Goal: Information Seeking & Learning: Understand process/instructions

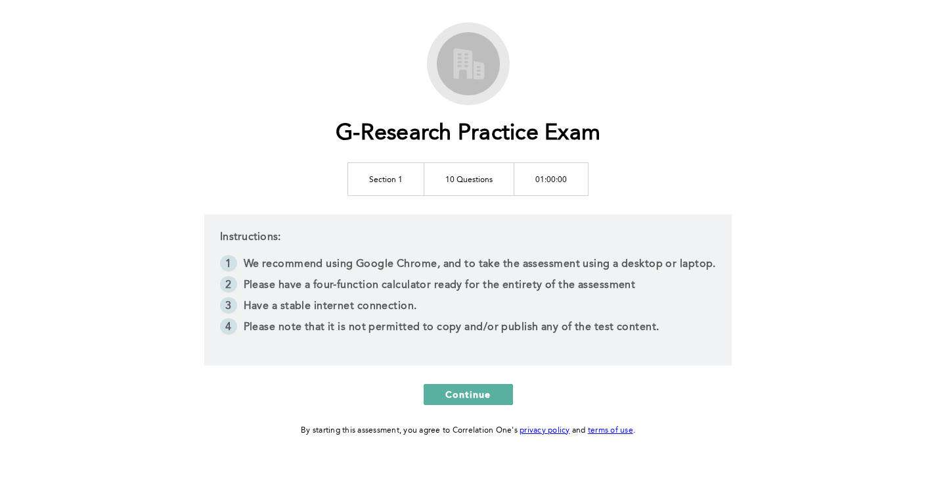
scroll to position [64, 0]
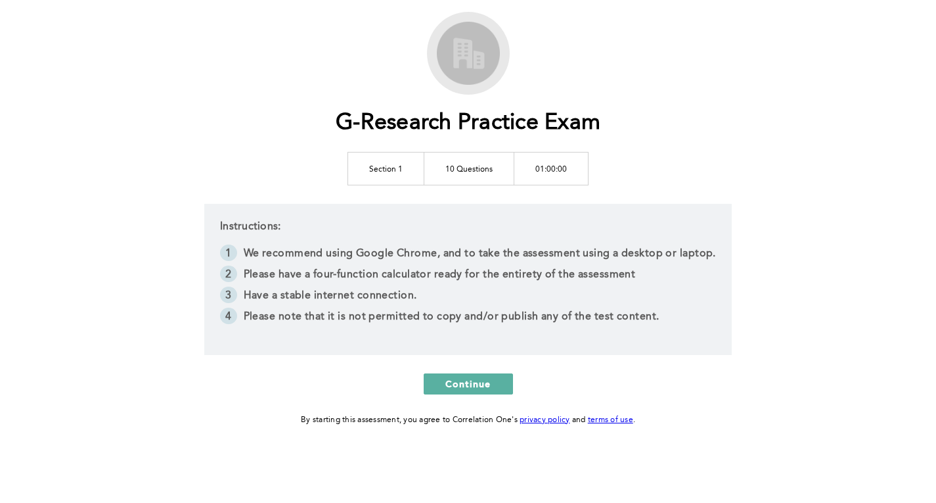
click at [330, 261] on li "We recommend using Google Chrome, and to take the assessment using a desktop or…" at bounding box center [468, 254] width 496 height 21
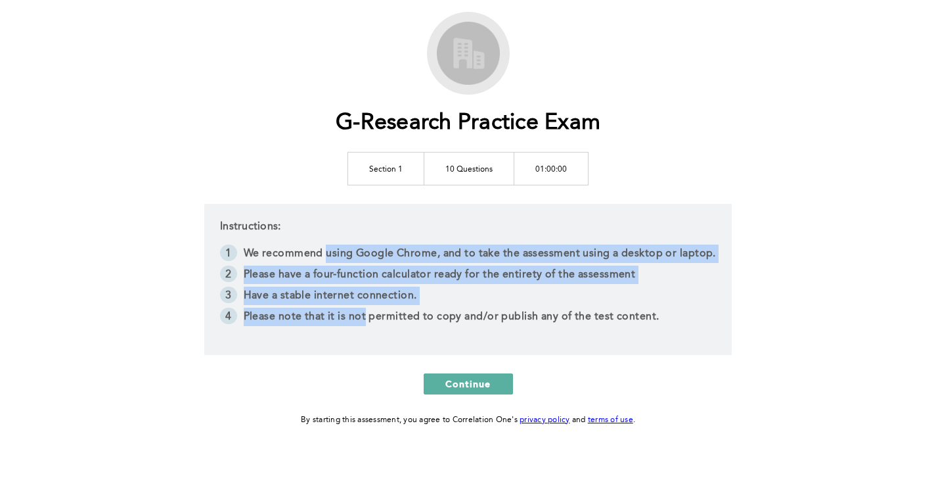
drag, startPoint x: 330, startPoint y: 261, endPoint x: 357, endPoint y: 321, distance: 65.6
click at [357, 321] on ol "We recommend using Google Chrome, and to take the assessment using a desktop or…" at bounding box center [468, 286] width 496 height 84
click at [357, 321] on li "Please note that it is not permitted to copy and/or publish any of the test con…" at bounding box center [468, 318] width 496 height 21
drag, startPoint x: 357, startPoint y: 321, endPoint x: 338, endPoint y: 252, distance: 70.8
click at [338, 252] on ol "We recommend using Google Chrome, and to take the assessment using a desktop or…" at bounding box center [468, 286] width 496 height 84
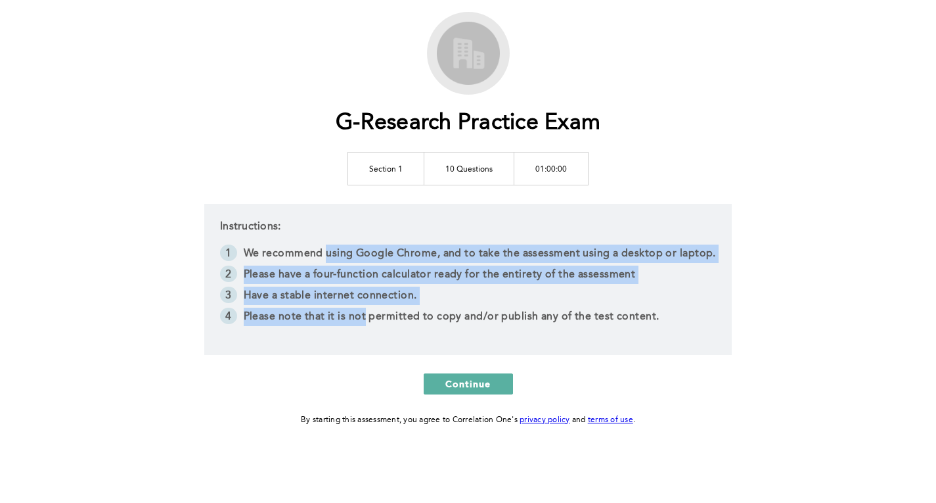
click at [338, 252] on li "We recommend using Google Chrome, and to take the assessment using a desktop or…" at bounding box center [468, 254] width 496 height 21
drag, startPoint x: 338, startPoint y: 252, endPoint x: 329, endPoint y: 317, distance: 65.2
click at [329, 317] on ol "We recommend using Google Chrome, and to take the assessment using a desktop or…" at bounding box center [468, 286] width 496 height 84
click at [329, 317] on li "Please note that it is not permitted to copy and/or publish any of the test con…" at bounding box center [468, 318] width 496 height 21
drag, startPoint x: 329, startPoint y: 317, endPoint x: 340, endPoint y: 244, distance: 73.8
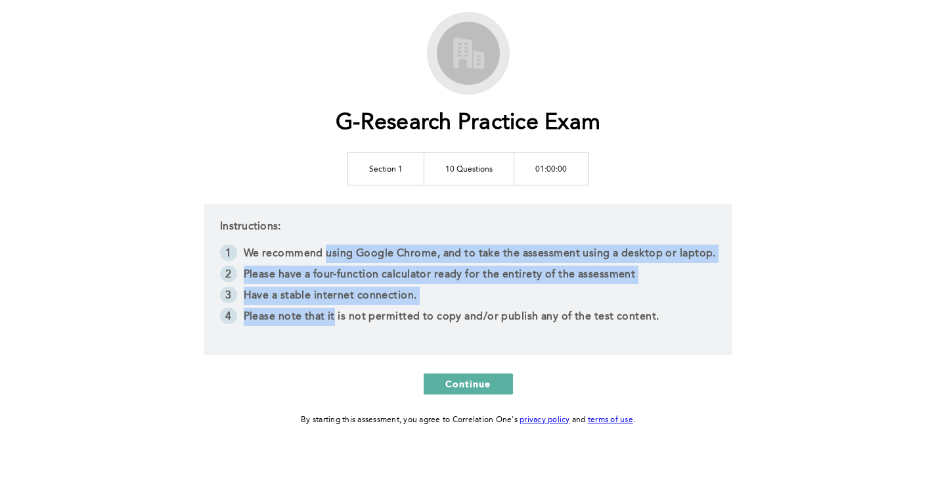
click at [340, 244] on ol "We recommend using Google Chrome, and to take the assessment using a desktop or…" at bounding box center [468, 286] width 496 height 84
click at [455, 301] on li "Have a stable internet connection." at bounding box center [468, 297] width 496 height 21
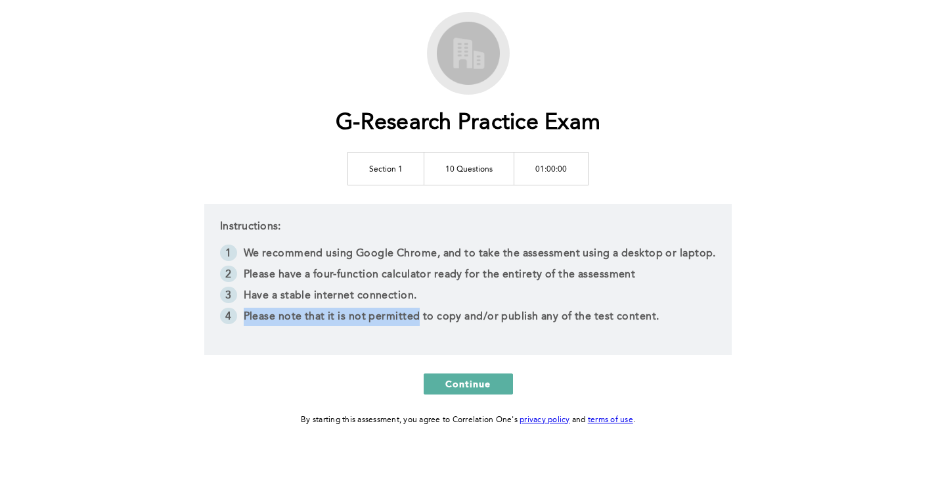
drag, startPoint x: 455, startPoint y: 301, endPoint x: 363, endPoint y: 310, distance: 92.5
click at [363, 310] on ol "We recommend using Google Chrome, and to take the assessment using a desktop or…" at bounding box center [468, 286] width 496 height 84
click at [363, 310] on li "Please note that it is not permitted to copy and/or publish any of the test con…" at bounding box center [468, 318] width 496 height 21
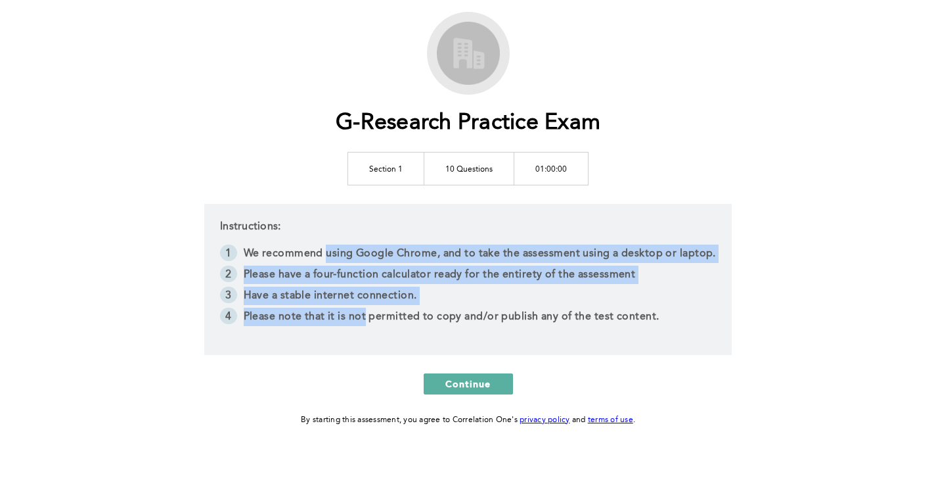
drag, startPoint x: 363, startPoint y: 310, endPoint x: 333, endPoint y: 256, distance: 62.4
click at [333, 256] on ol "We recommend using Google Chrome, and to take the assessment using a desktop or…" at bounding box center [468, 286] width 496 height 84
click at [461, 302] on li "Have a stable internet connection." at bounding box center [468, 297] width 496 height 21
